Goal: Task Accomplishment & Management: Manage account settings

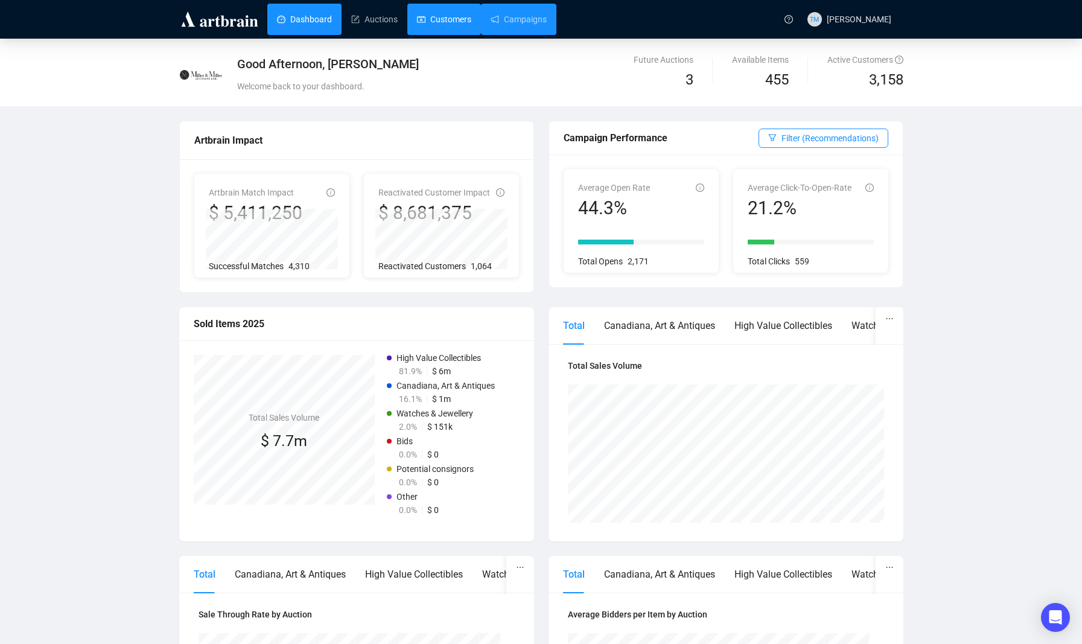
click at [460, 19] on link "Customers" at bounding box center [444, 19] width 54 height 31
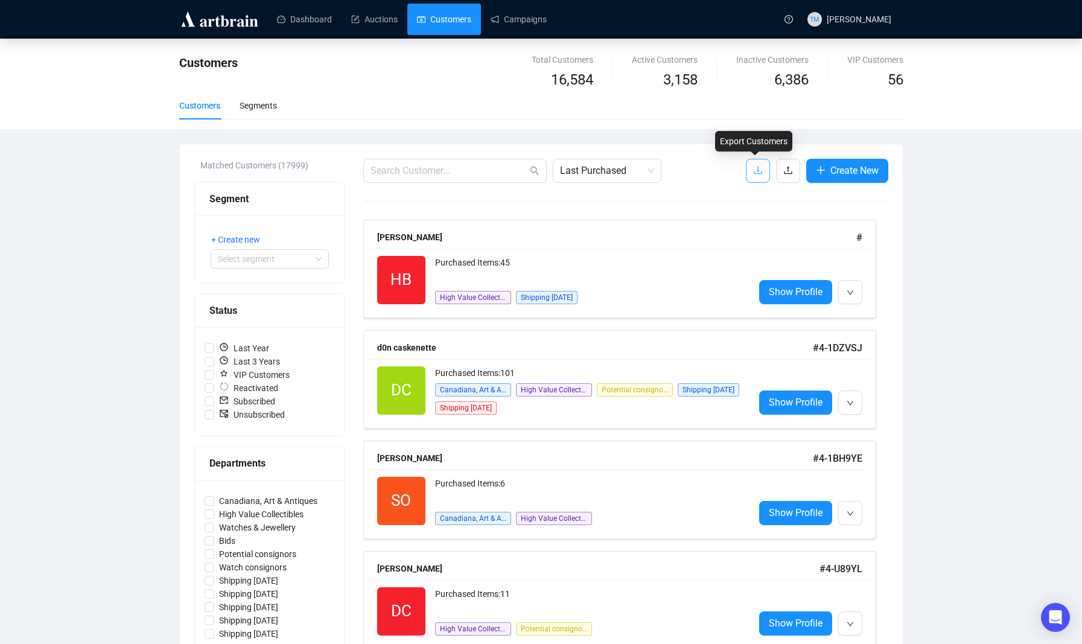
click at [756, 173] on icon "download" at bounding box center [758, 171] width 8 height 8
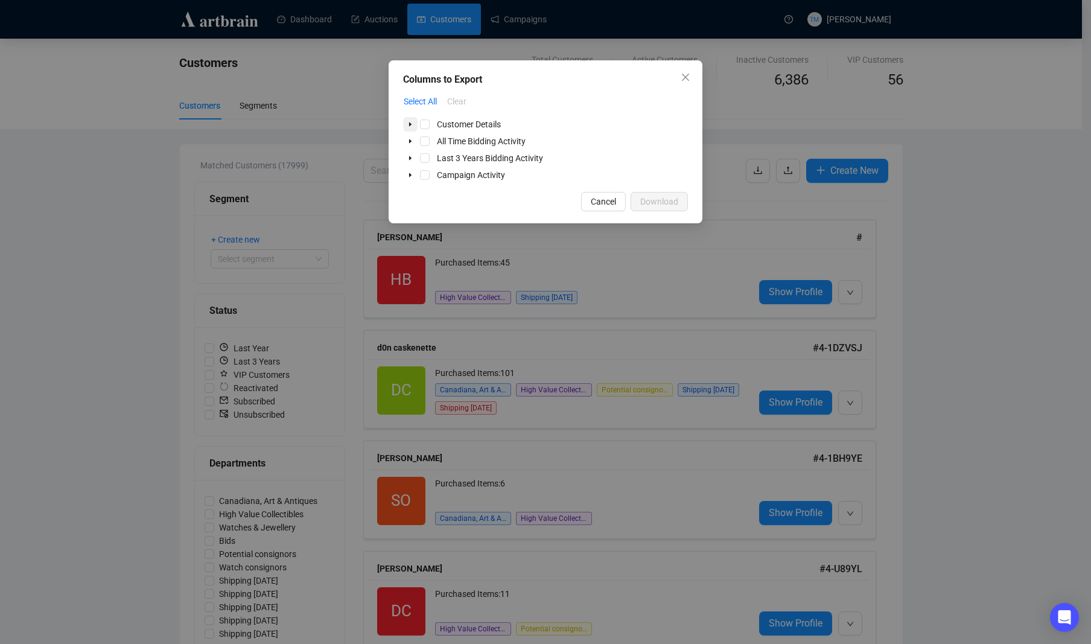
click at [410, 124] on icon "caret-down" at bounding box center [410, 124] width 2 height 4
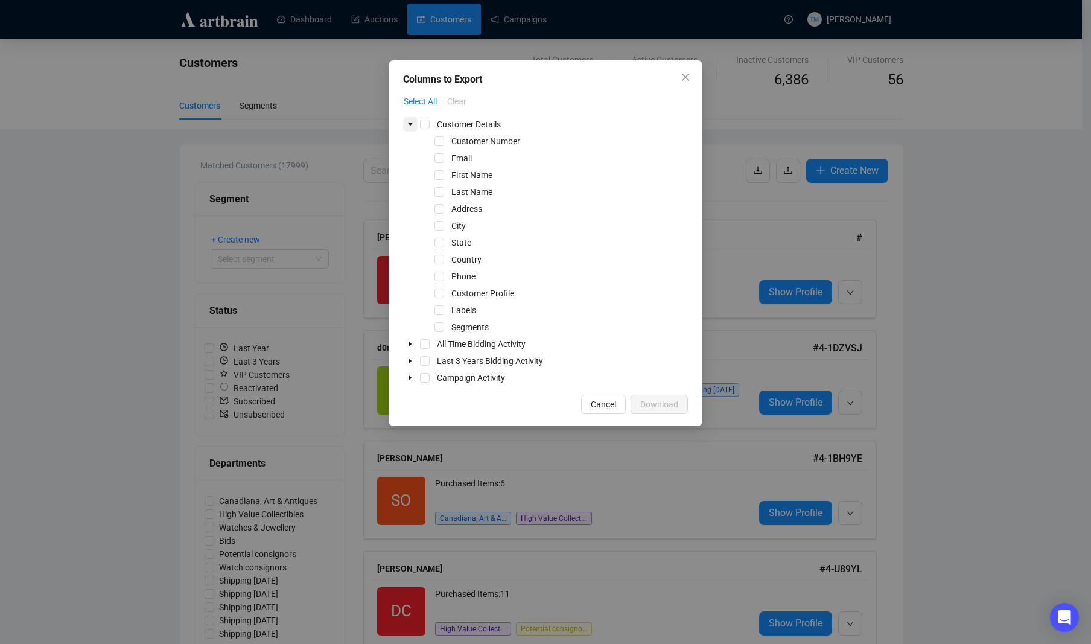
click at [410, 124] on icon "caret-down" at bounding box center [410, 124] width 4 height 2
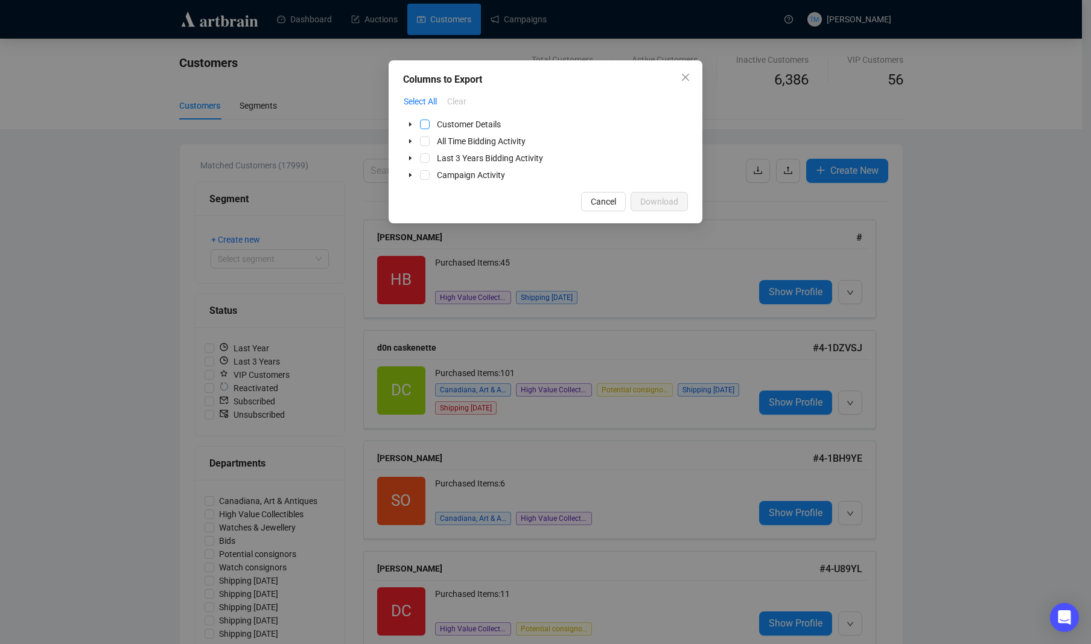
click at [424, 125] on span "Select Customer Details" at bounding box center [425, 124] width 10 height 10
click at [423, 157] on span "Select Last 3 Years Bidding Activity" at bounding box center [425, 158] width 10 height 10
click at [424, 142] on span "Select All Time Bidding Activity" at bounding box center [425, 141] width 10 height 10
click at [410, 176] on icon "caret-down" at bounding box center [410, 175] width 2 height 4
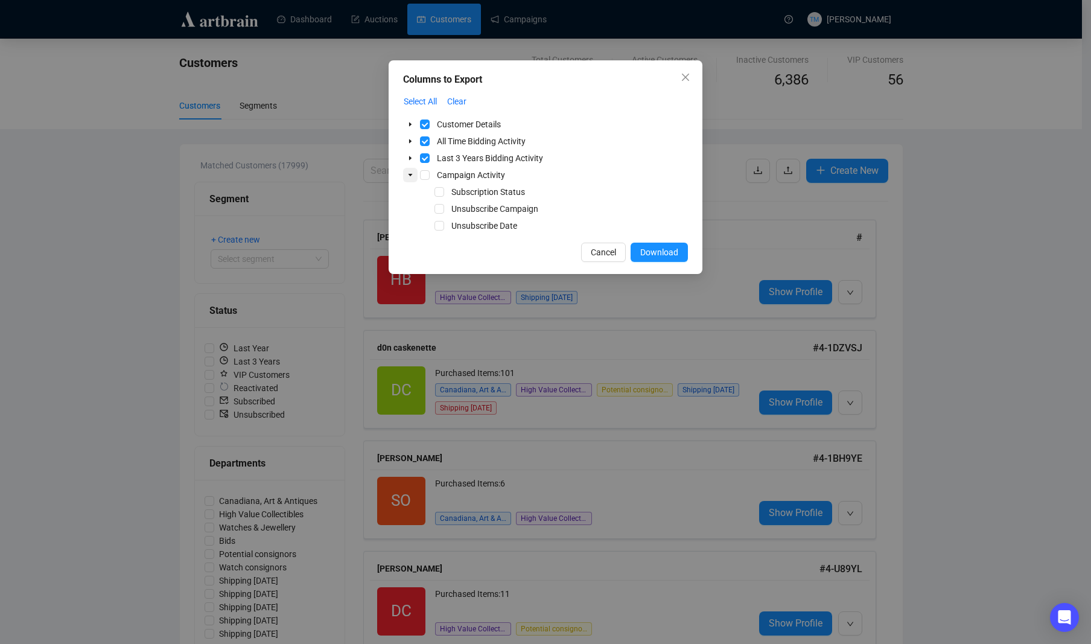
click at [410, 176] on icon "caret-down" at bounding box center [410, 175] width 4 height 2
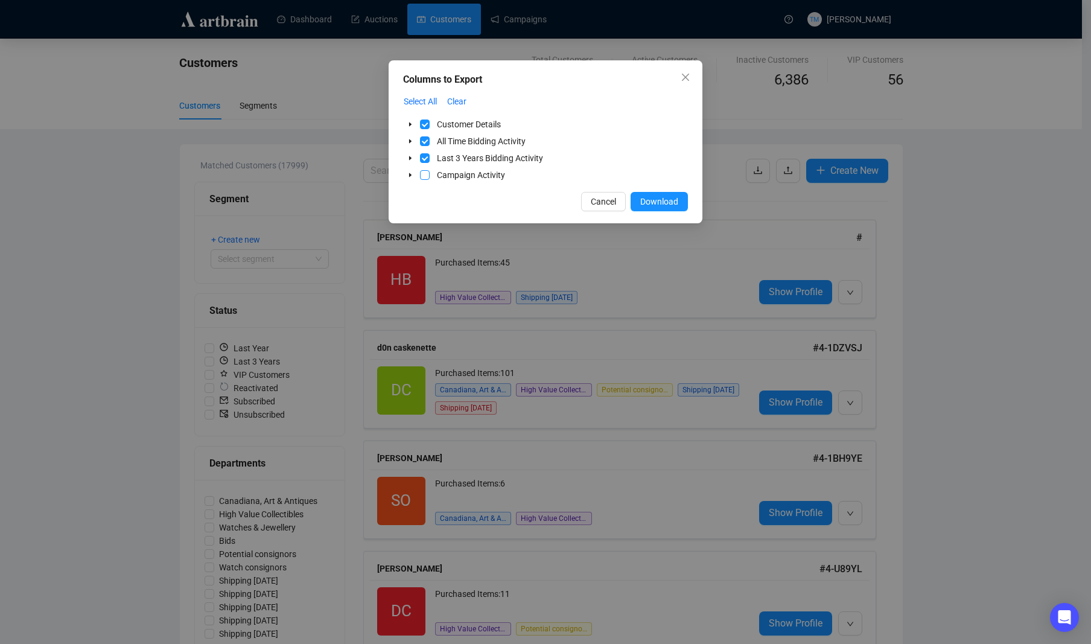
click at [425, 176] on span "Select Campaign Activity" at bounding box center [425, 175] width 10 height 10
click at [649, 203] on span "Download" at bounding box center [659, 201] width 38 height 13
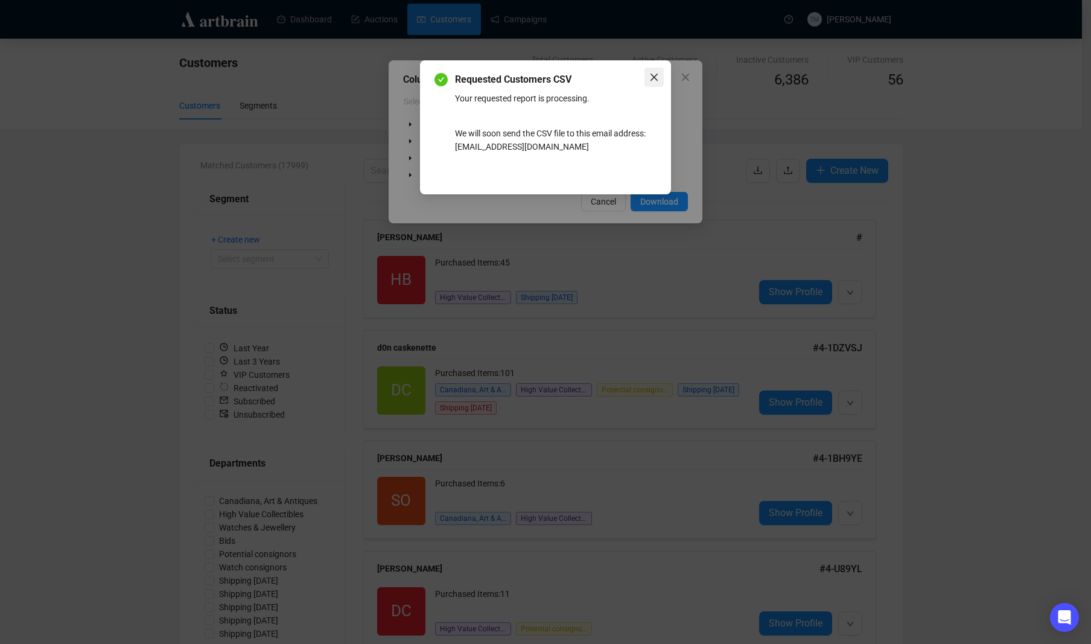
click at [652, 72] on icon "close" at bounding box center [654, 77] width 10 height 10
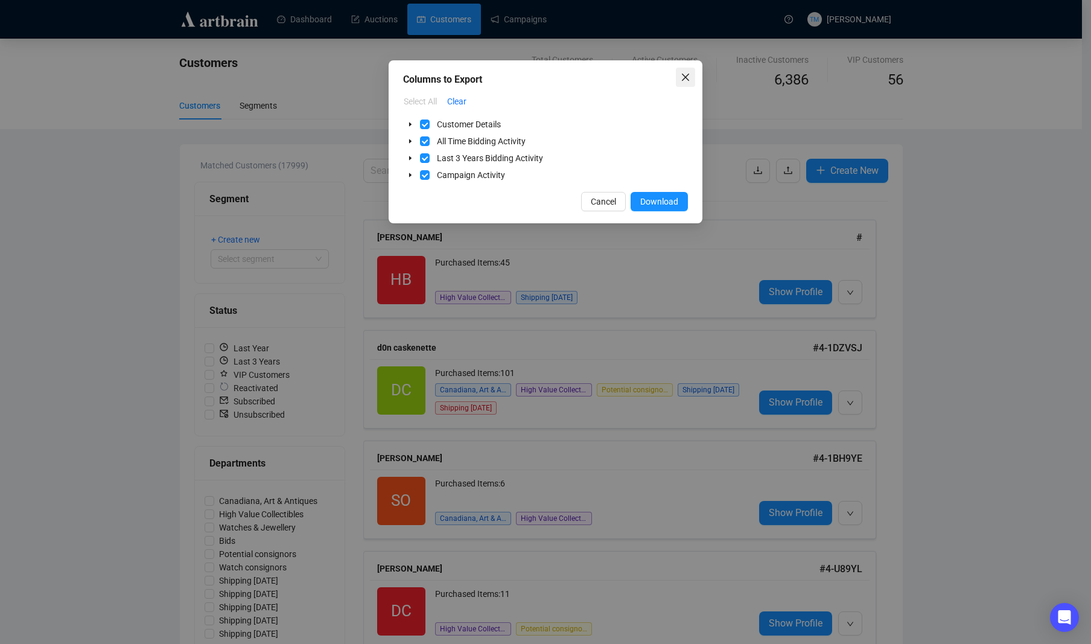
click at [687, 80] on icon "close" at bounding box center [686, 77] width 10 height 10
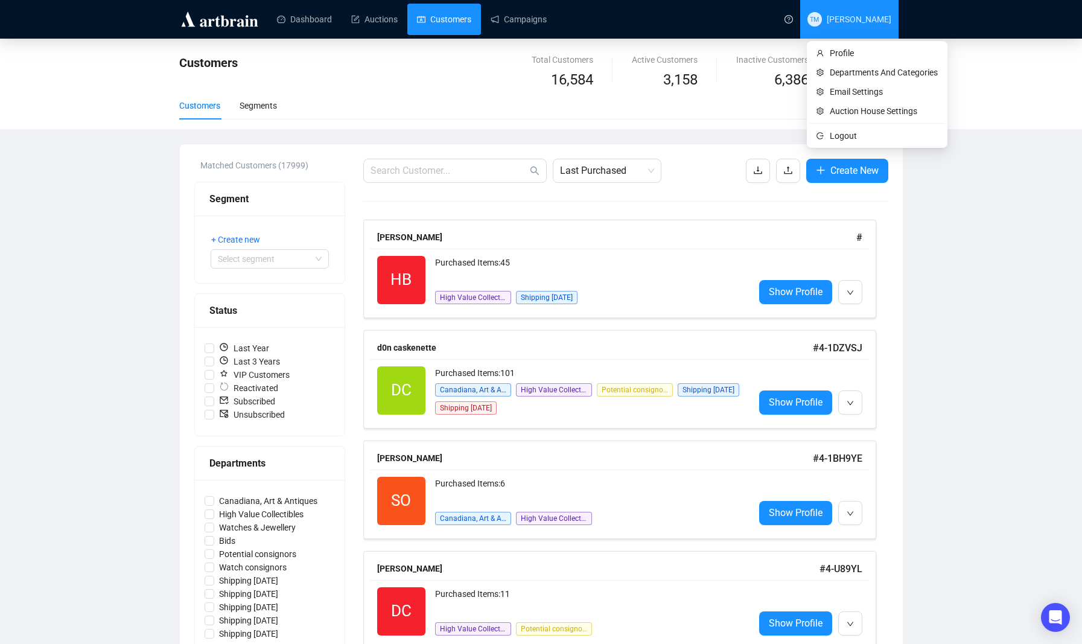
click at [869, 28] on span "TM Tess Monterroza" at bounding box center [849, 19] width 84 height 39
click at [862, 94] on span "Email Settings" at bounding box center [884, 91] width 108 height 13
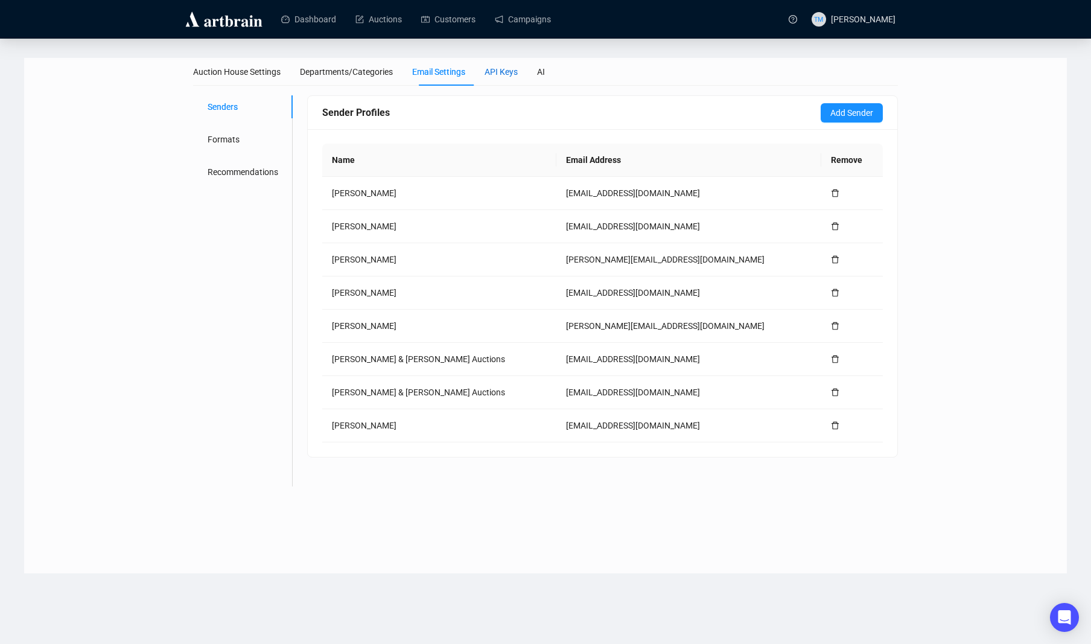
click at [506, 74] on div "API Keys" at bounding box center [500, 71] width 33 height 13
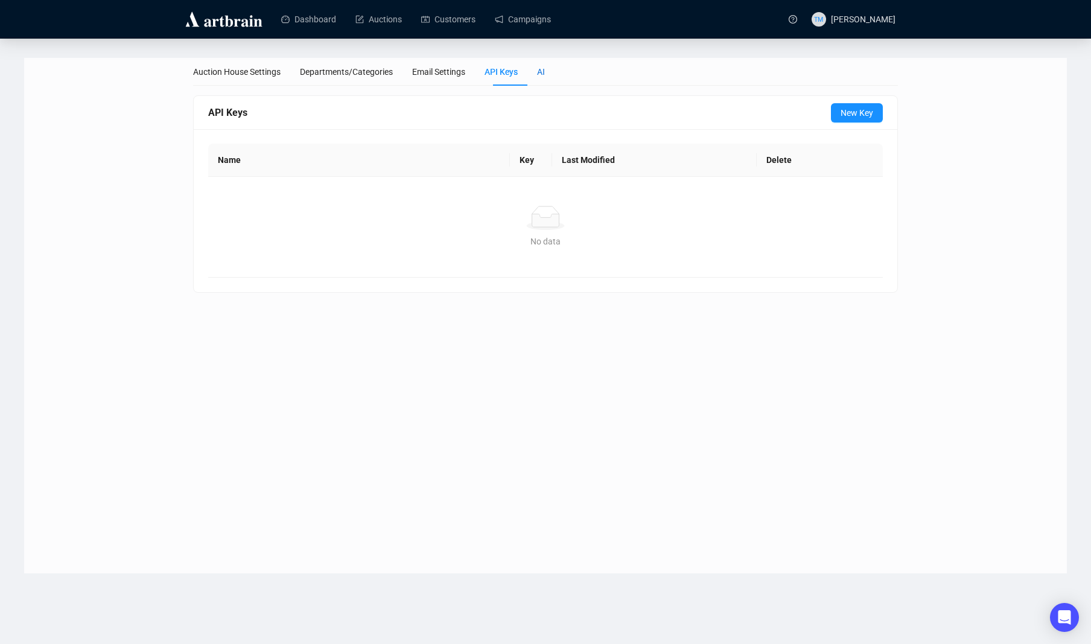
click at [545, 75] on div "AI" at bounding box center [541, 71] width 8 height 13
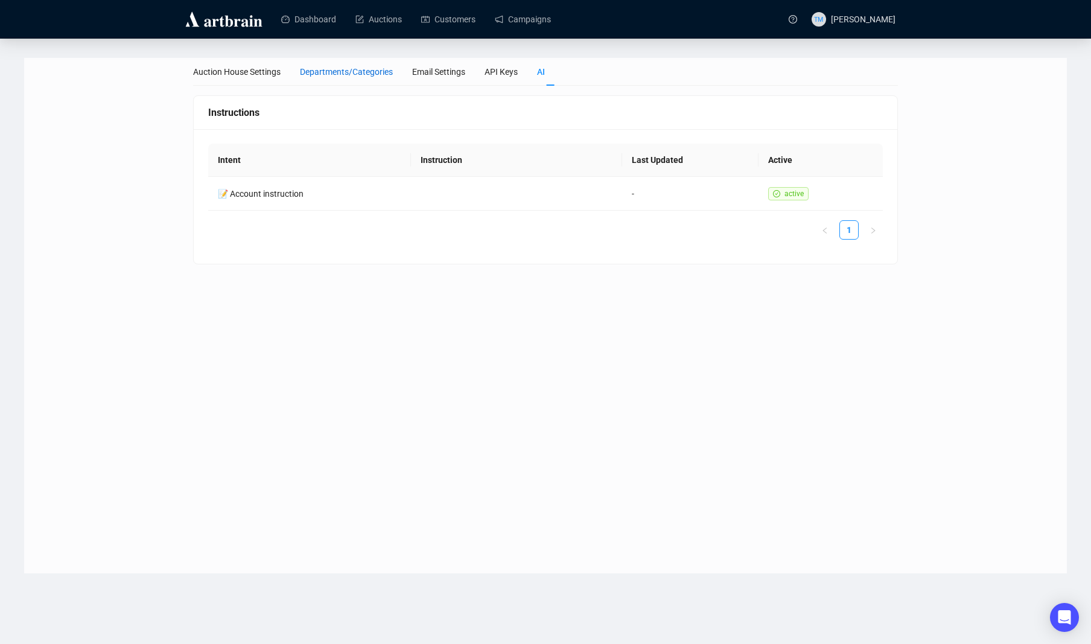
click at [369, 67] on div "Departments/Categories" at bounding box center [346, 71] width 93 height 13
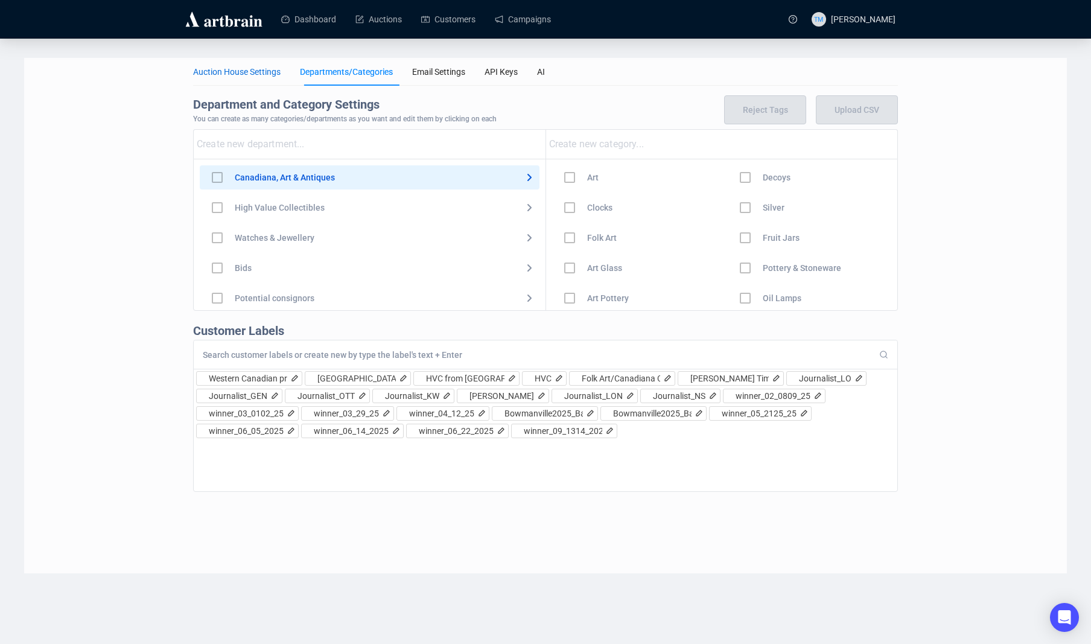
click at [242, 71] on div "Auction House Settings" at bounding box center [236, 71] width 87 height 13
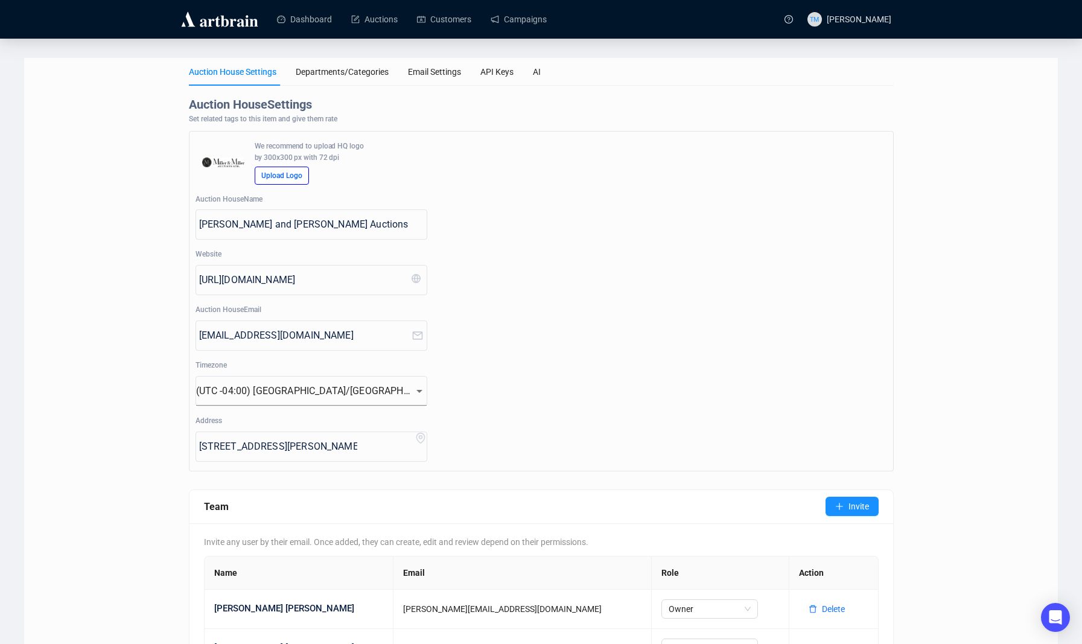
scroll to position [155, 0]
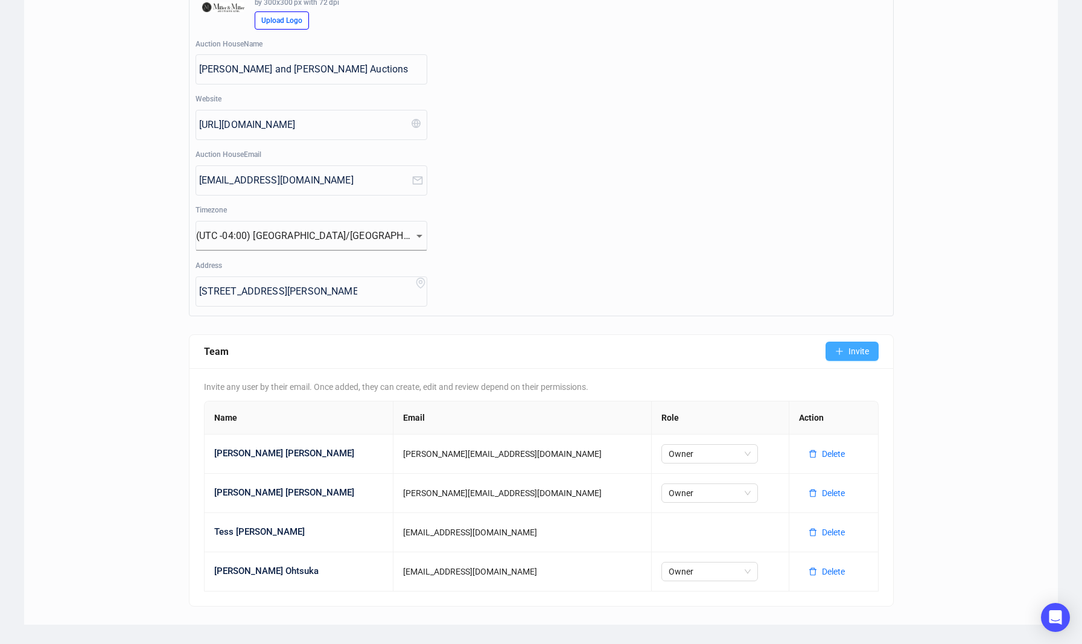
click at [835, 354] on icon "plus" at bounding box center [839, 351] width 8 height 8
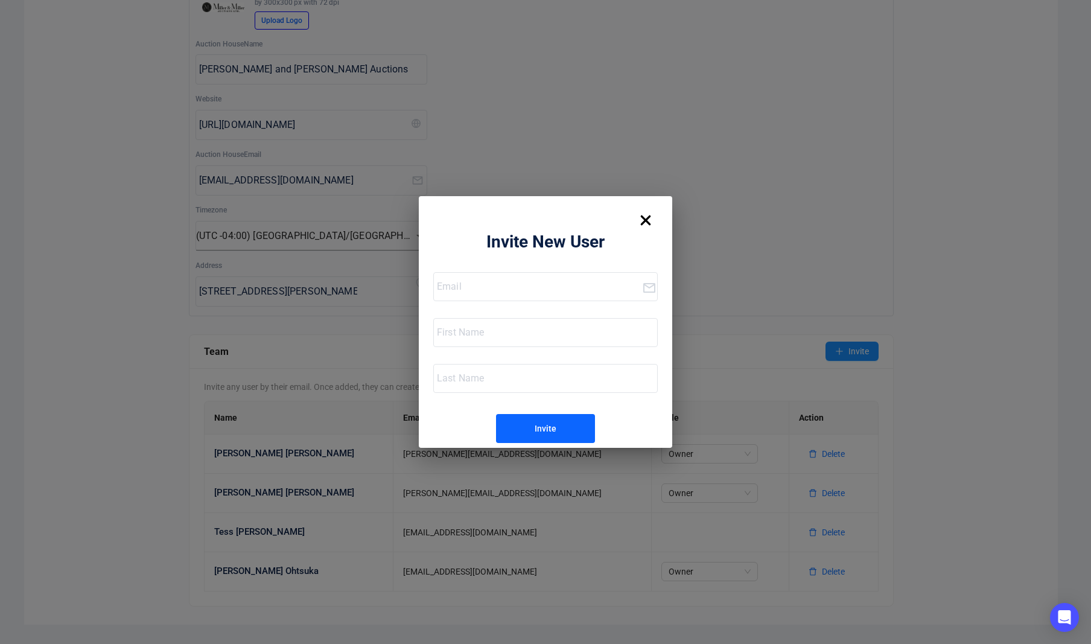
click at [539, 292] on input "email" at bounding box center [539, 286] width 205 height 19
type input "jayden@millerandmillerauctions.com"
click at [511, 332] on input "text" at bounding box center [547, 332] width 220 height 19
type input "Jayden"
click at [539, 373] on input "text" at bounding box center [547, 378] width 220 height 19
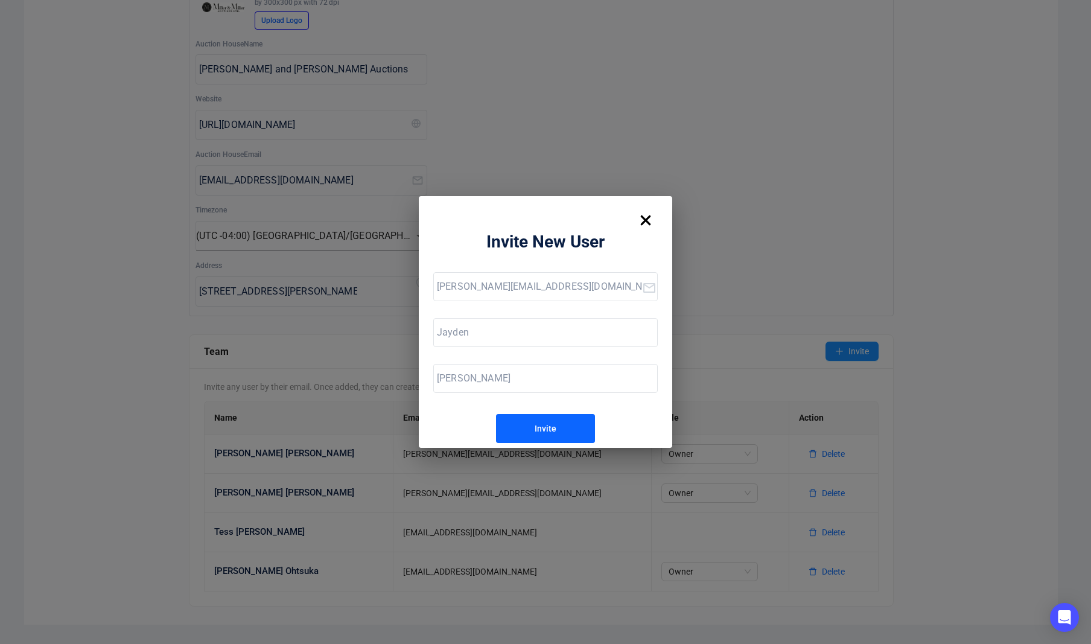
type input "Roth"
click at [546, 430] on div "Invite" at bounding box center [546, 428] width 22 height 19
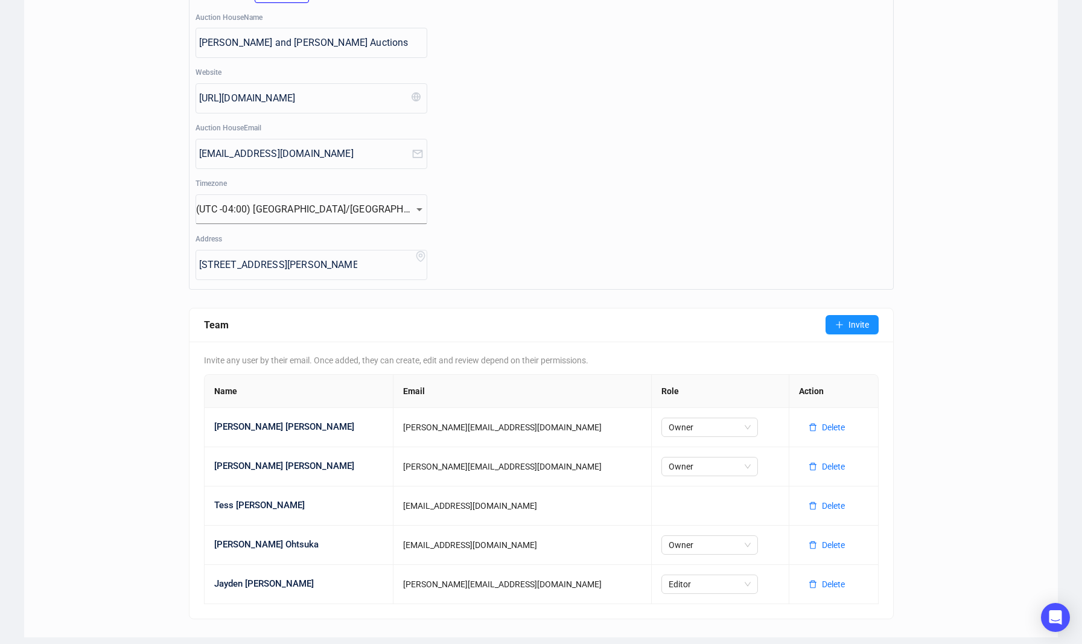
scroll to position [189, 0]
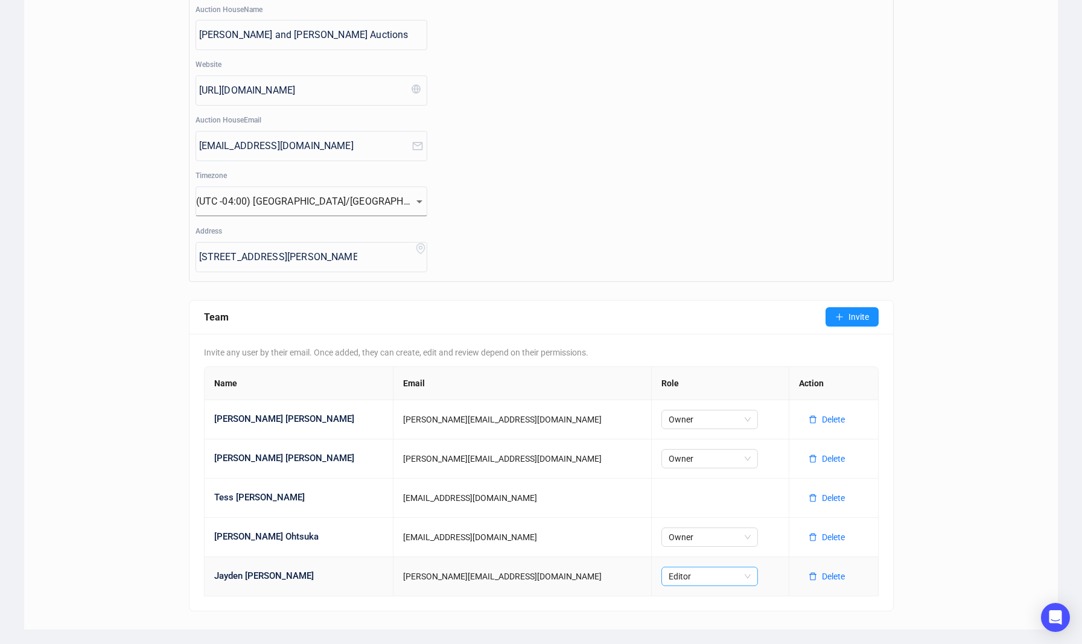
click at [669, 573] on span "Editor" at bounding box center [710, 576] width 82 height 18
click at [634, 500] on div "Owner" at bounding box center [653, 494] width 77 height 13
click at [71, 343] on div "Auction House Settings Departments/Categories Email Settings API Keys AI Auctio…" at bounding box center [541, 248] width 1034 height 761
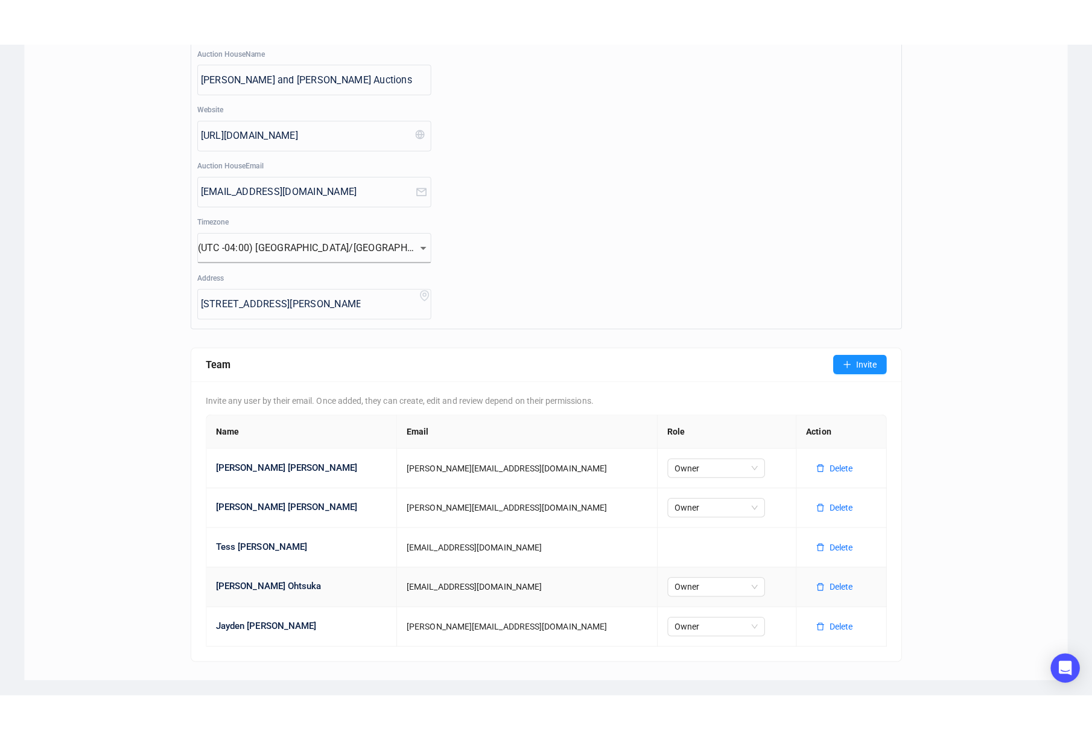
scroll to position [0, 0]
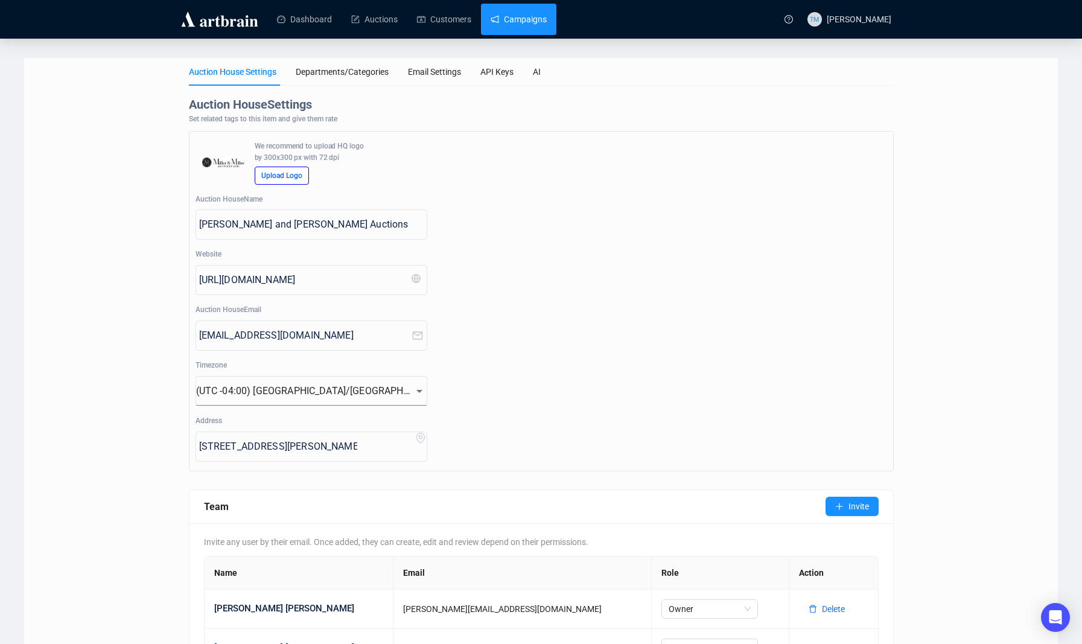
click at [530, 30] on link "Campaigns" at bounding box center [519, 19] width 56 height 31
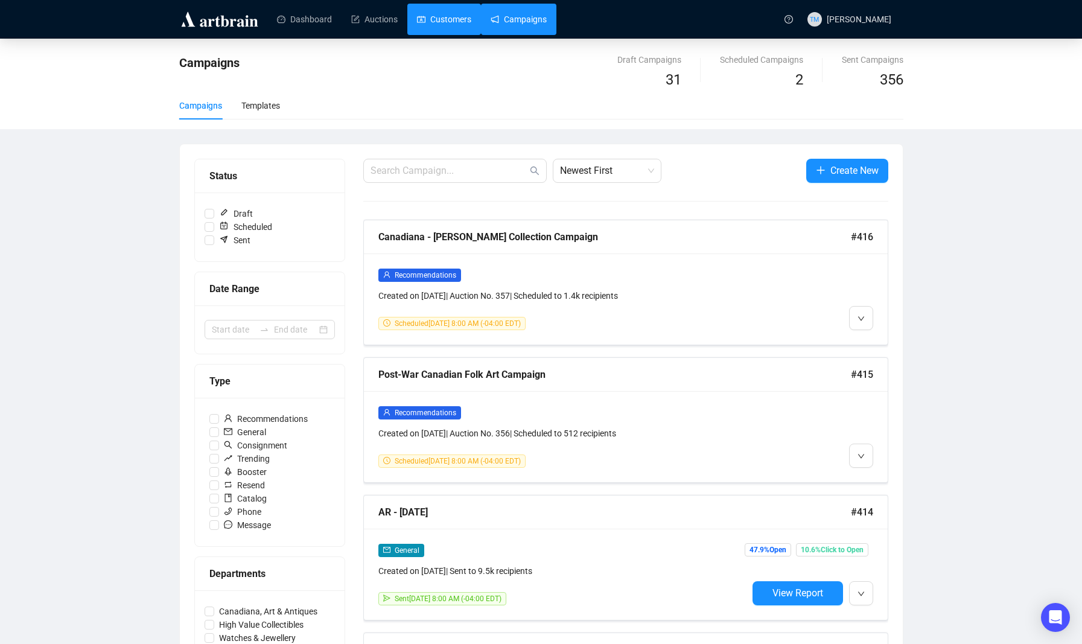
click at [432, 19] on link "Customers" at bounding box center [444, 19] width 54 height 31
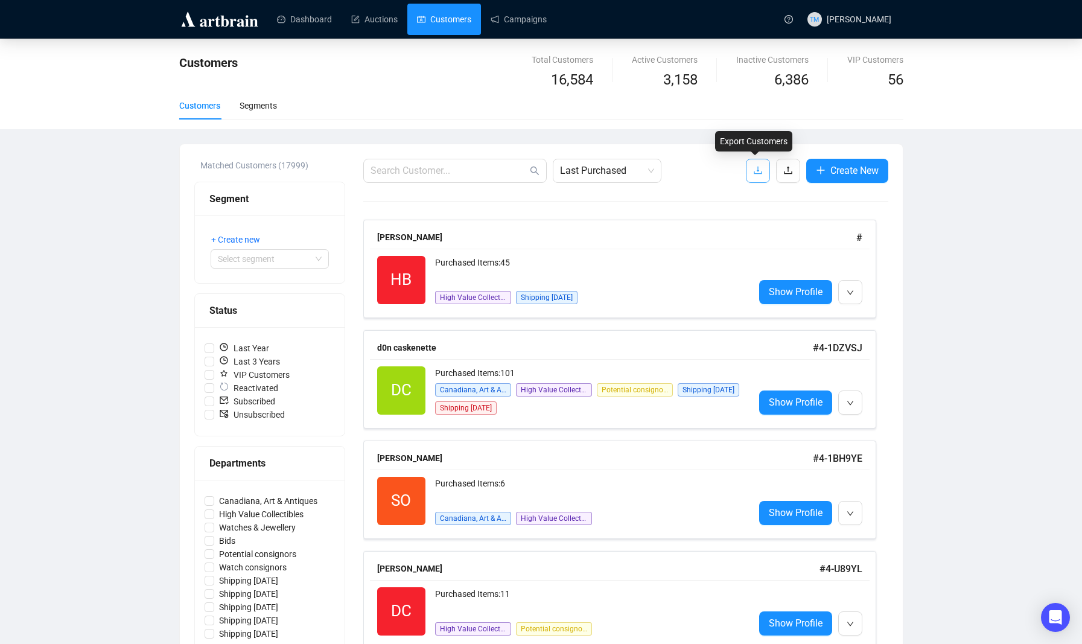
click at [755, 168] on icon "download" at bounding box center [758, 170] width 10 height 10
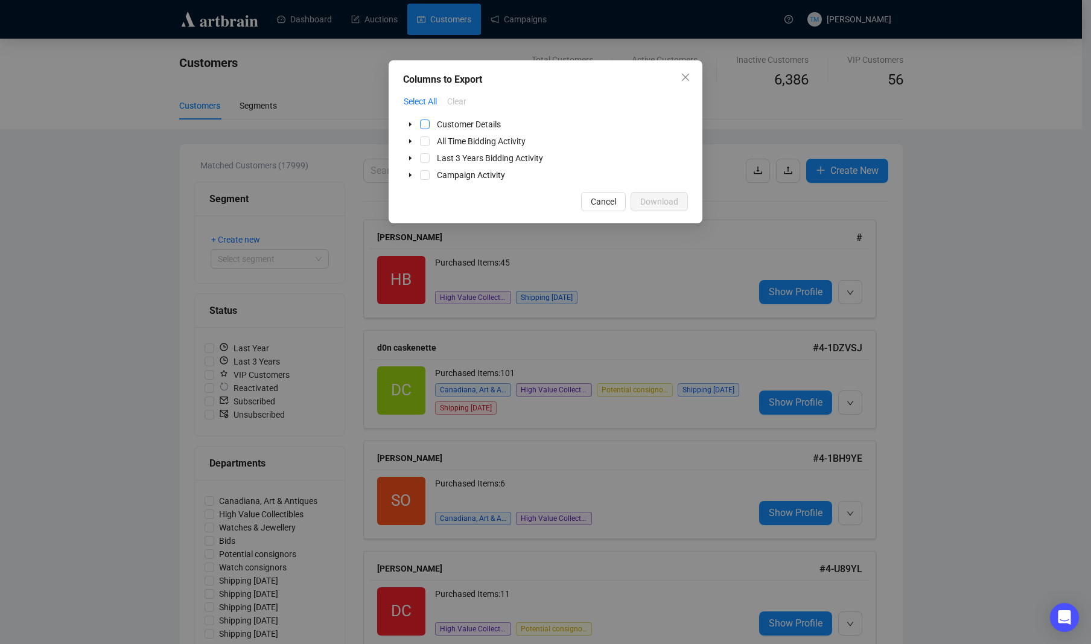
click at [422, 125] on span "Select Customer Details" at bounding box center [425, 124] width 10 height 10
click at [423, 143] on span "Select All Time Bidding Activity" at bounding box center [425, 141] width 10 height 10
click at [424, 156] on span "Select Last 3 Years Bidding Activity" at bounding box center [425, 158] width 10 height 10
click at [421, 177] on span "Select Campaign Activity" at bounding box center [425, 175] width 10 height 10
click at [667, 206] on span "Download" at bounding box center [659, 201] width 38 height 13
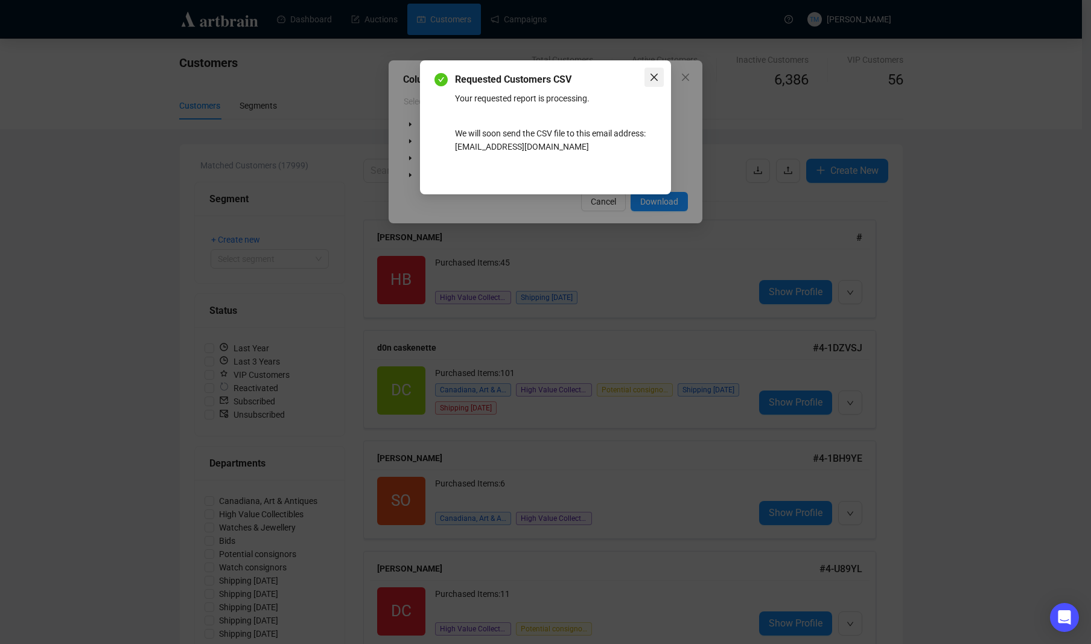
click at [650, 77] on icon "close" at bounding box center [654, 77] width 10 height 10
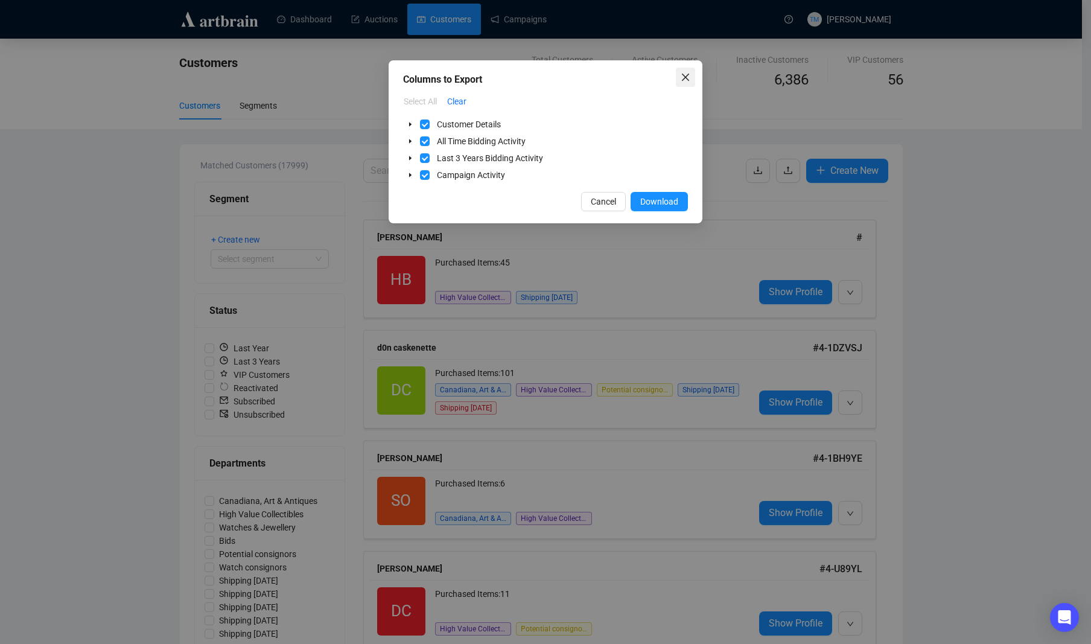
click at [690, 78] on icon "close" at bounding box center [686, 77] width 10 height 10
